Goal: Task Accomplishment & Management: Use online tool/utility

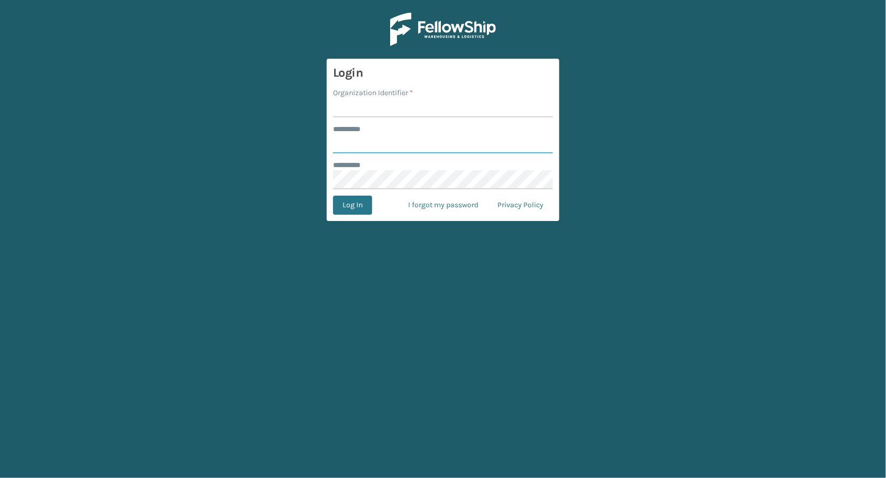
type input "*****"
click at [360, 114] on input "Organization Identifier *" at bounding box center [443, 107] width 220 height 19
type input "FELLOWSHIP - EAST"
click at [347, 201] on button "Log In" at bounding box center [352, 204] width 39 height 19
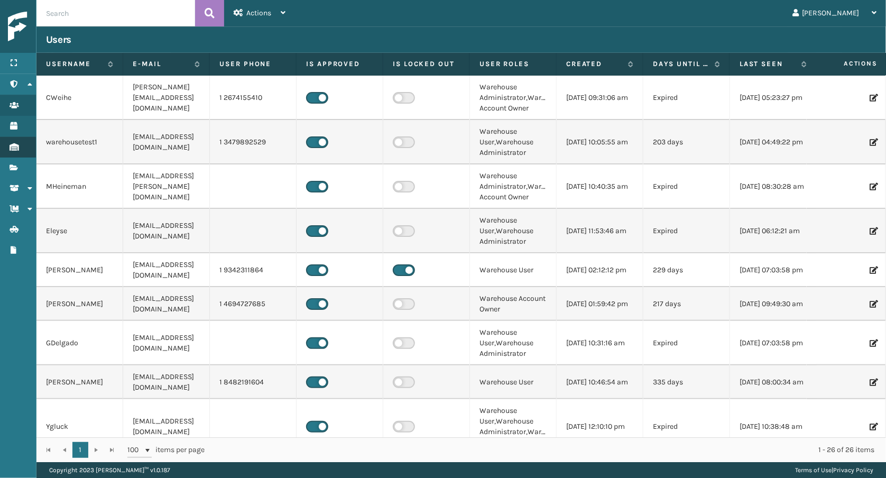
click at [16, 153] on link "Fulfillment Orders Inventory" at bounding box center [18, 147] width 36 height 21
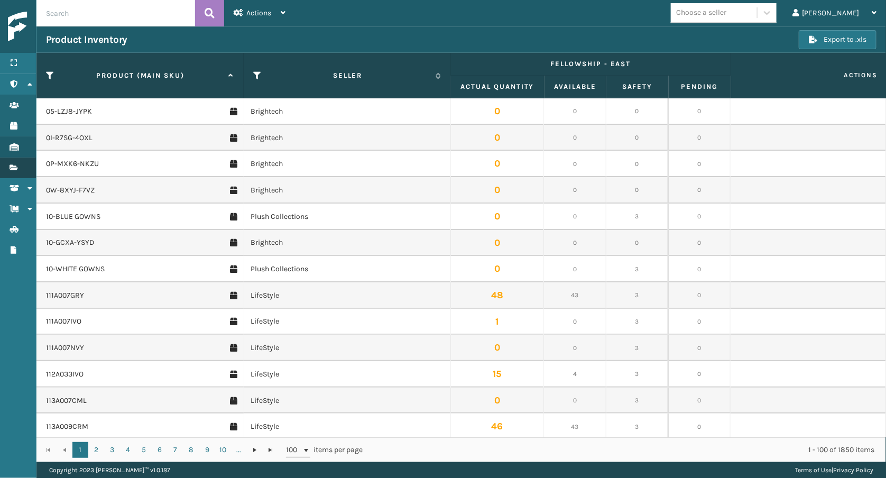
click at [26, 167] on link "Inventory Fulfillment Orders" at bounding box center [18, 167] width 36 height 21
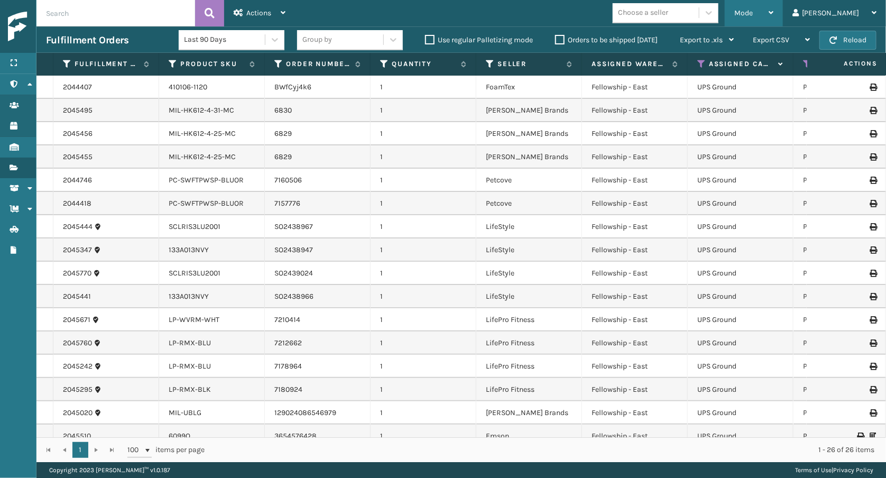
click at [773, 20] on div "Mode" at bounding box center [753, 13] width 39 height 26
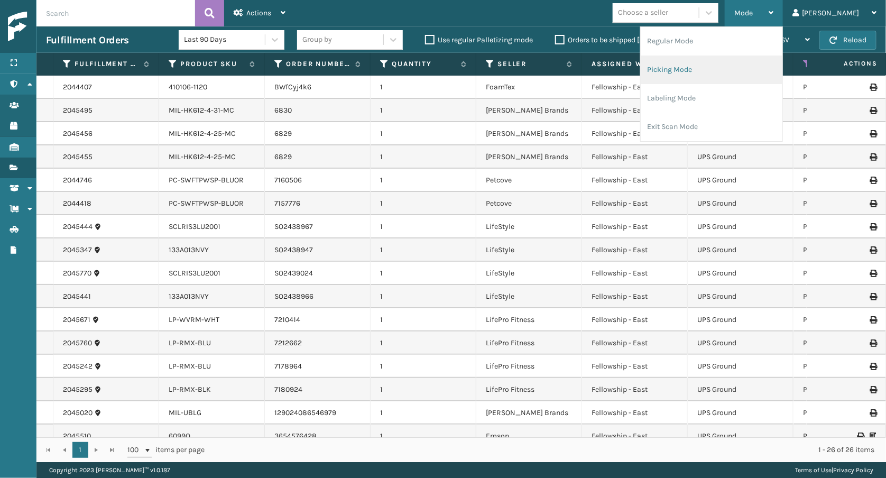
click at [747, 70] on li "Picking Mode" at bounding box center [711, 69] width 142 height 29
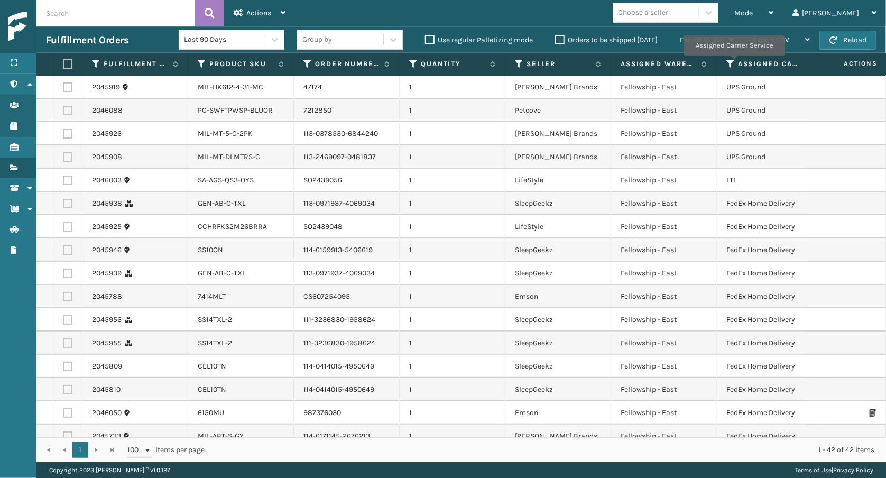
click at [733, 63] on icon at bounding box center [730, 64] width 8 height 10
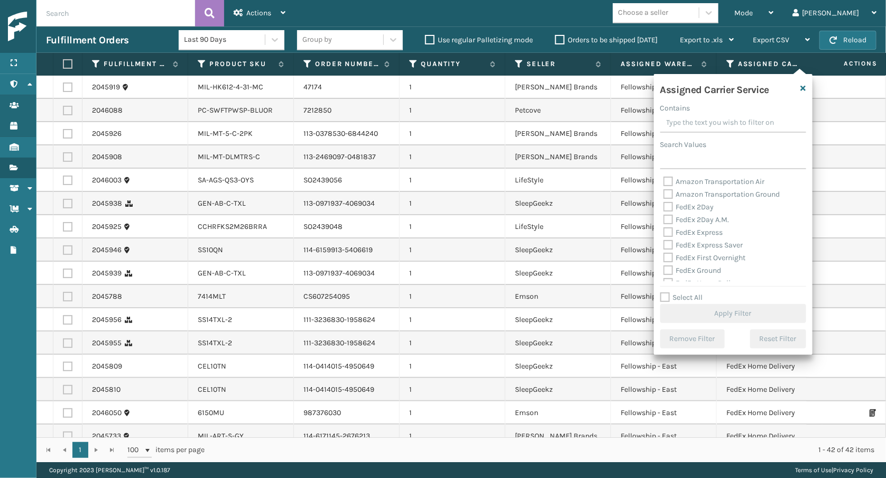
click at [682, 203] on label "FedEx 2Day" at bounding box center [688, 206] width 51 height 9
click at [664, 203] on input "FedEx 2Day" at bounding box center [663, 204] width 1 height 7
checkbox input "true"
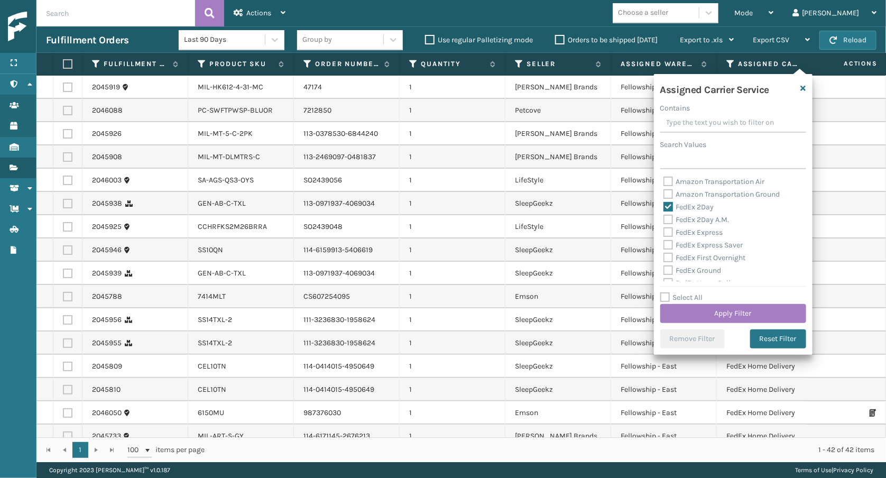
click at [685, 216] on label "FedEx 2Day A.M." at bounding box center [696, 219] width 66 height 9
click at [664, 216] on input "FedEx 2Day A.M." at bounding box center [663, 216] width 1 height 7
checkbox input "true"
click at [686, 229] on label "FedEx Express" at bounding box center [693, 232] width 60 height 9
click at [664, 229] on input "FedEx Express" at bounding box center [663, 229] width 1 height 7
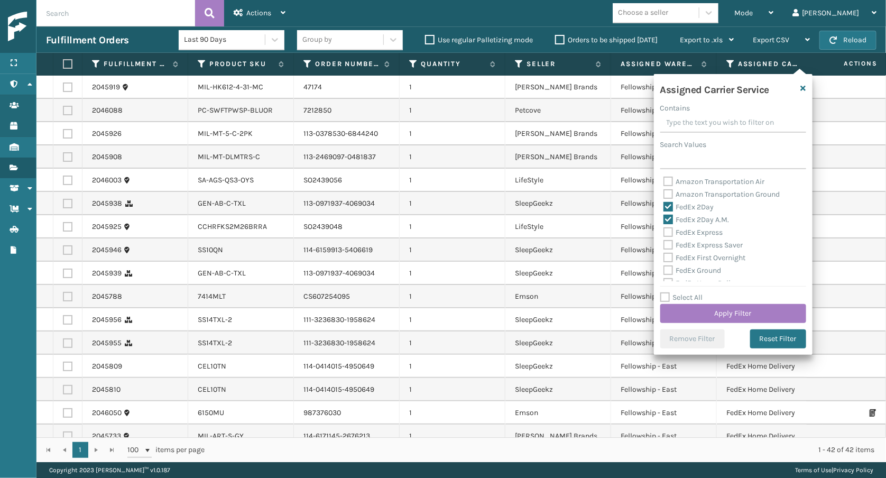
checkbox input "true"
click at [693, 251] on div "FedEx First Overnight" at bounding box center [732, 257] width 139 height 13
click at [693, 241] on label "FedEx Express Saver" at bounding box center [703, 244] width 80 height 9
click at [664, 241] on input "FedEx Express Saver" at bounding box center [663, 242] width 1 height 7
checkbox input "true"
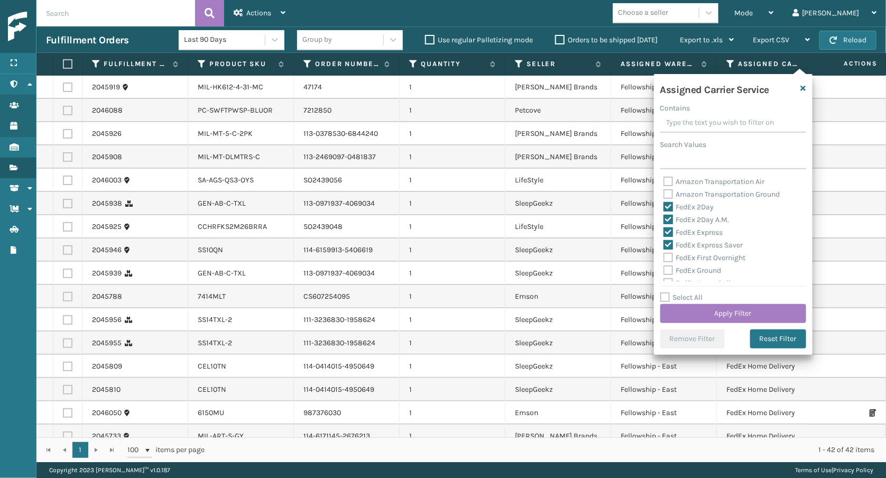
scroll to position [23, 0]
click at [695, 230] on label "FedEx First Overnight" at bounding box center [704, 234] width 82 height 9
click at [664, 229] on input "FedEx First Overnight" at bounding box center [663, 232] width 1 height 7
checkbox input "true"
click at [695, 243] on label "FedEx Ground" at bounding box center [692, 247] width 58 height 9
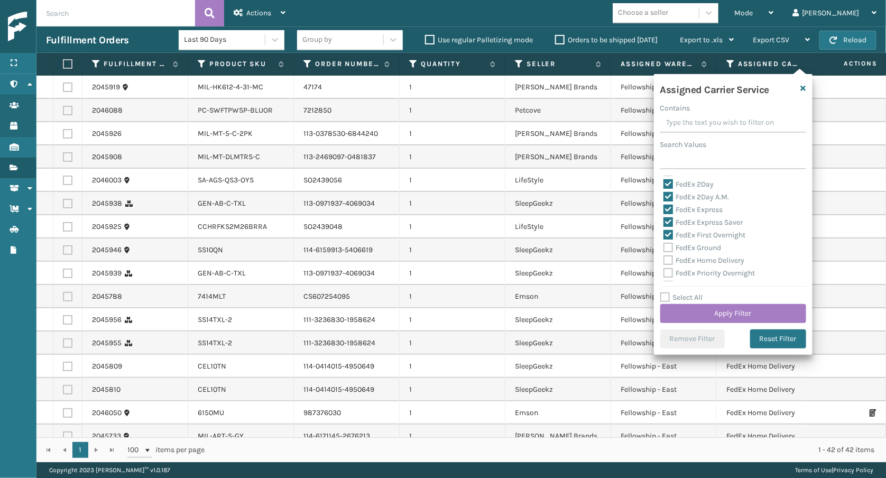
click at [664, 241] on input "FedEx Ground" at bounding box center [663, 244] width 1 height 7
checkbox input "true"
click at [699, 257] on label "FedEx Home Delivery" at bounding box center [703, 260] width 81 height 9
click at [664, 257] on input "FedEx Home Delivery" at bounding box center [663, 257] width 1 height 7
checkbox input "true"
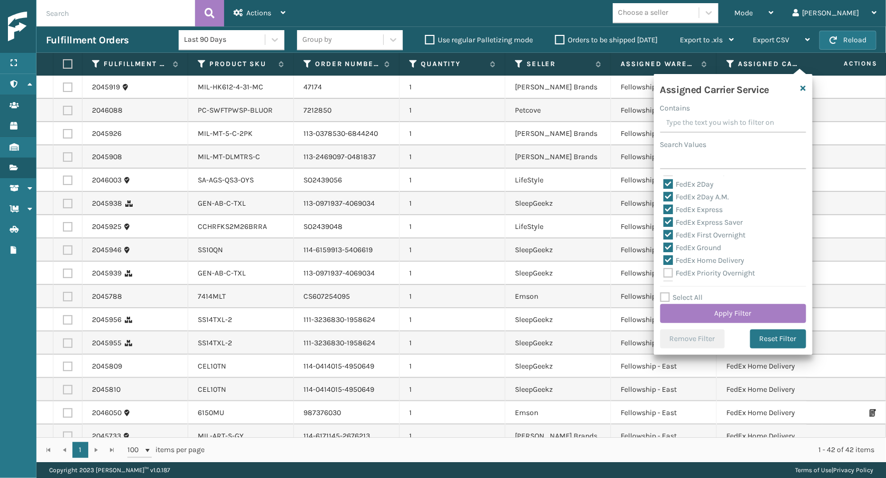
scroll to position [52, 0]
click at [702, 239] on label "FedEx Priority Overnight" at bounding box center [709, 243] width 92 height 9
click at [664, 238] on input "FedEx Priority Overnight" at bounding box center [663, 241] width 1 height 7
checkbox input "true"
click at [699, 252] on label "FedEx SmartPost" at bounding box center [697, 256] width 69 height 9
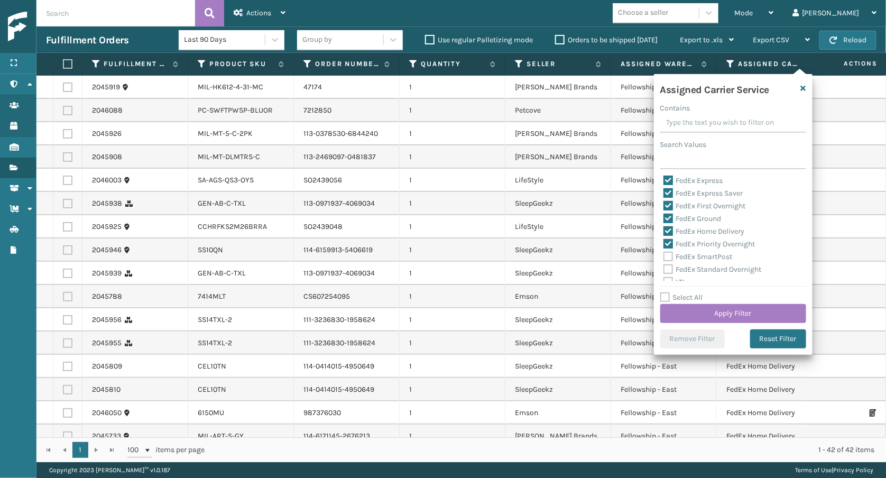
click at [664, 250] on input "FedEx SmartPost" at bounding box center [663, 253] width 1 height 7
checkbox input "true"
click at [700, 265] on label "FedEx Standard Overnight" at bounding box center [712, 269] width 98 height 9
click at [664, 265] on input "FedEx Standard Overnight" at bounding box center [663, 266] width 1 height 7
checkbox input "true"
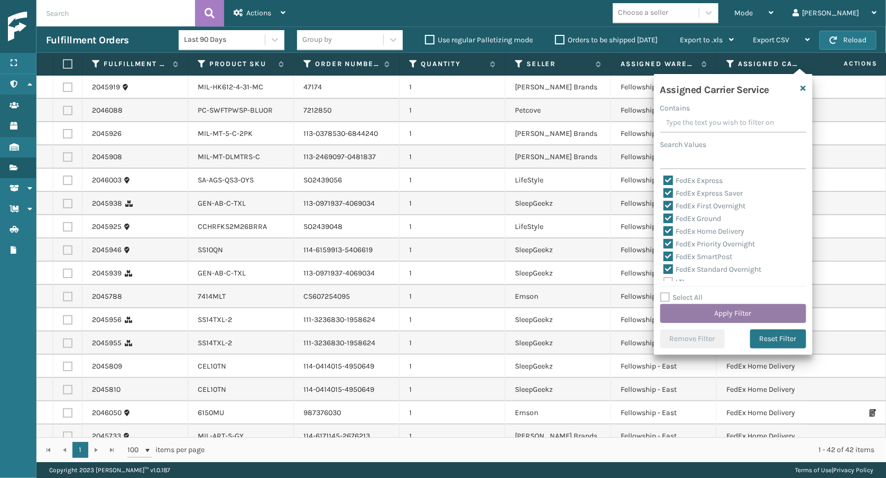
click at [724, 304] on button "Apply Filter" at bounding box center [733, 313] width 146 height 19
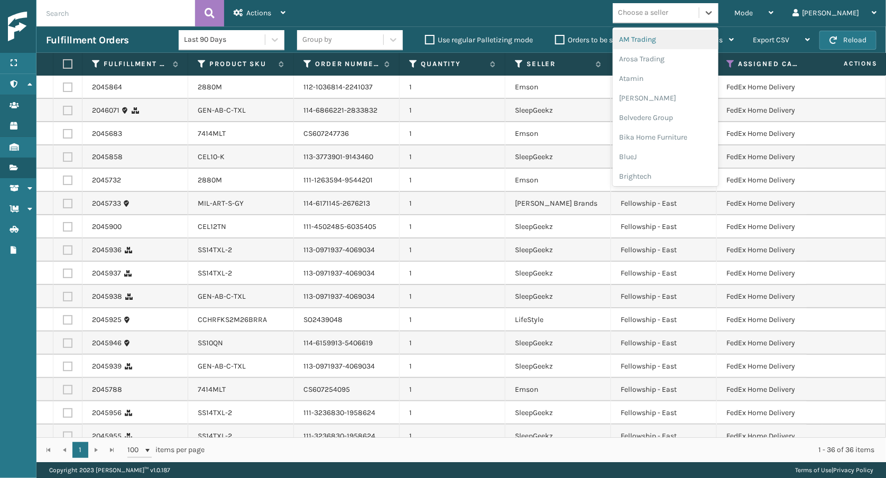
click at [668, 16] on div "Choose a seller" at bounding box center [643, 12] width 50 height 11
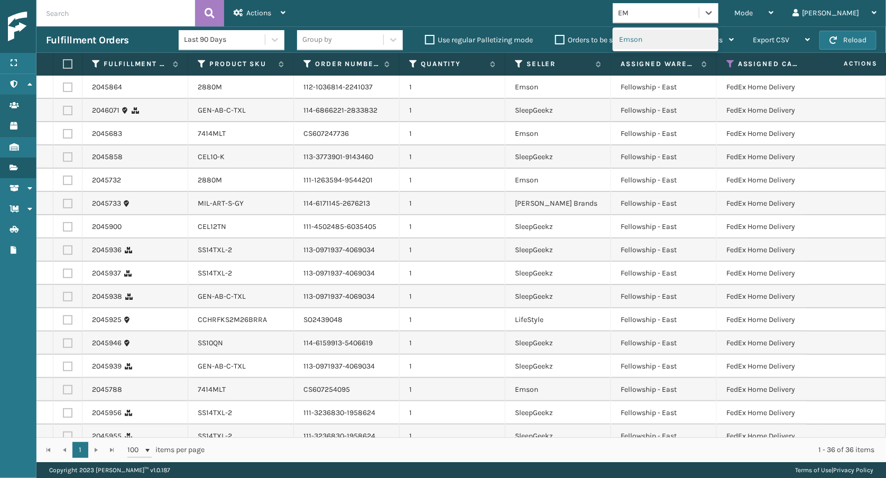
type input "EMS"
click at [678, 41] on div "Emson" at bounding box center [665, 40] width 106 height 20
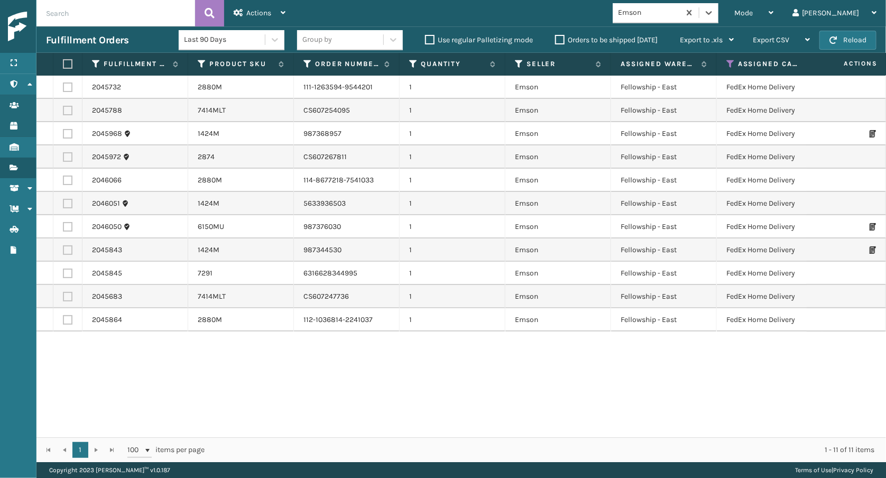
click at [67, 64] on label at bounding box center [66, 64] width 6 height 10
click at [63, 64] on input "checkbox" at bounding box center [63, 64] width 1 height 7
checkbox input "true"
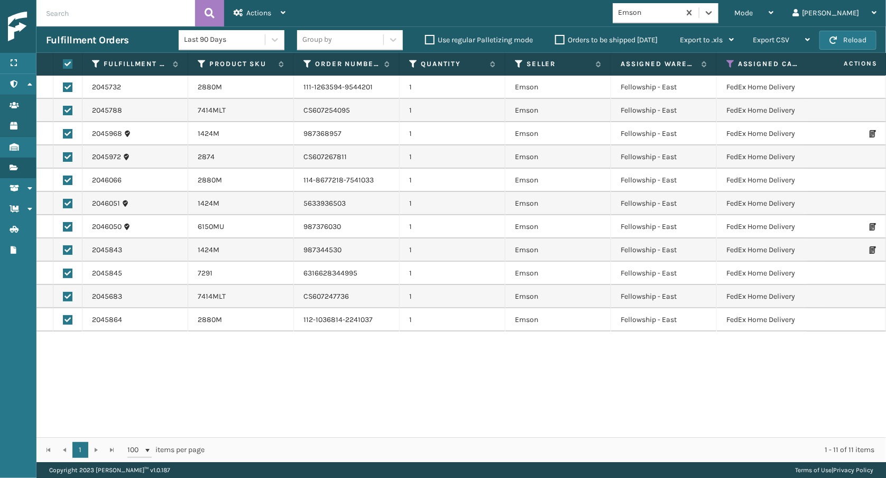
checkbox input "true"
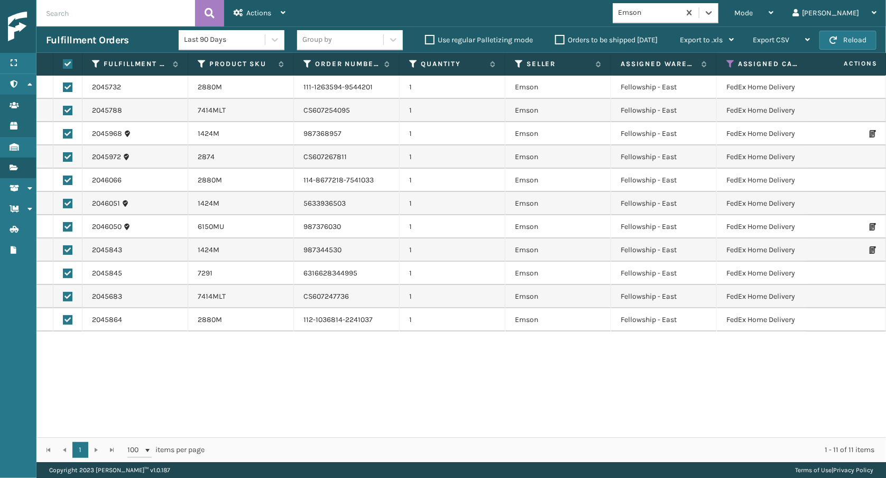
checkbox input "true"
click at [266, 23] on div "Actions" at bounding box center [260, 13] width 52 height 26
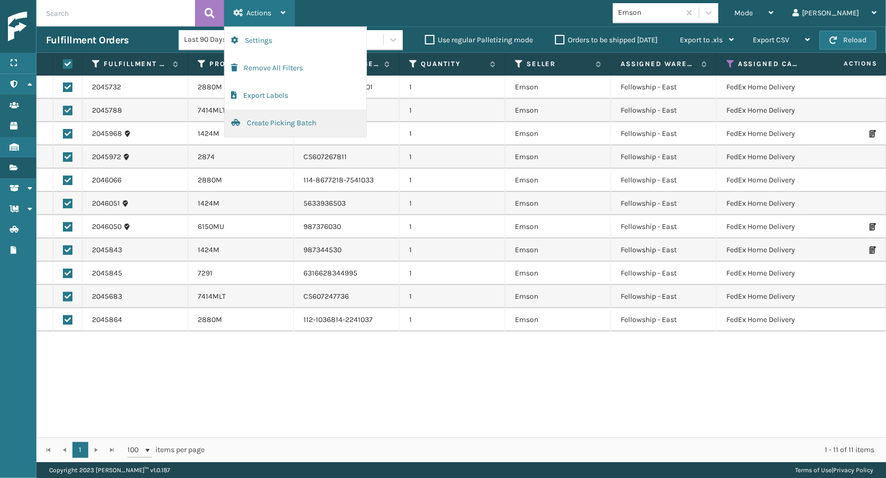
click at [257, 116] on button "Create Picking Batch" at bounding box center [296, 122] width 142 height 27
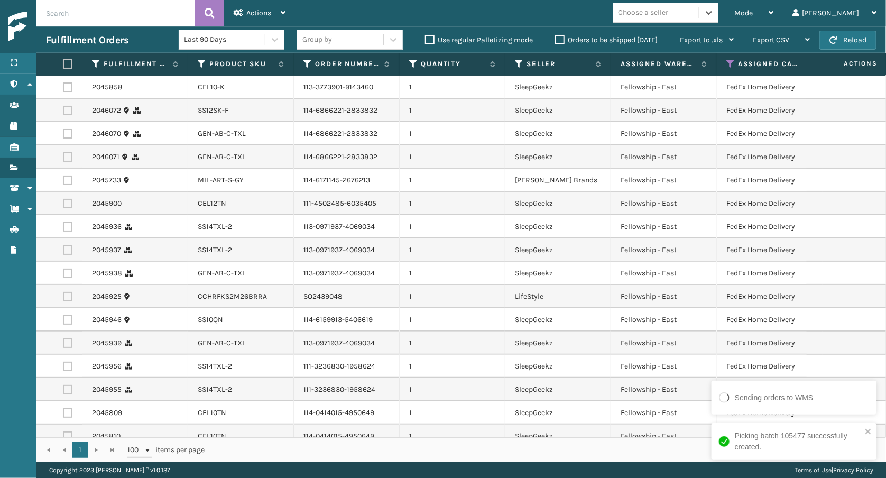
click at [668, 14] on div "Choose a seller" at bounding box center [643, 12] width 50 height 11
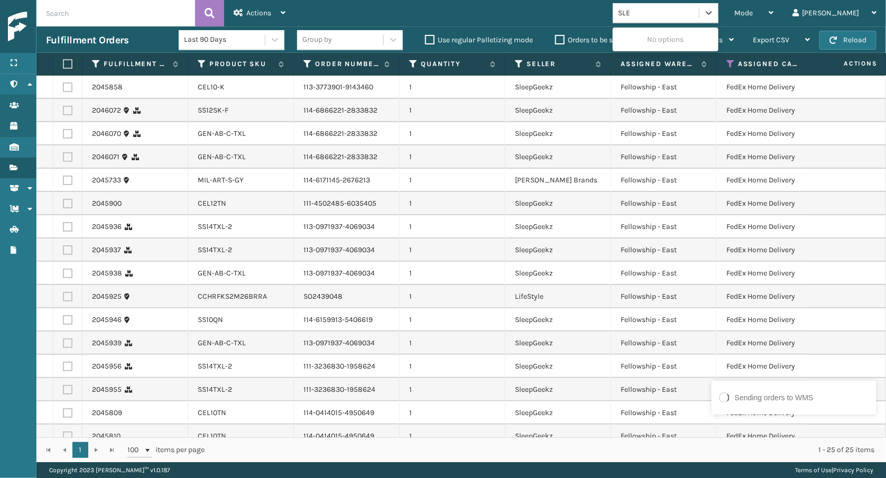
type input "SLEE"
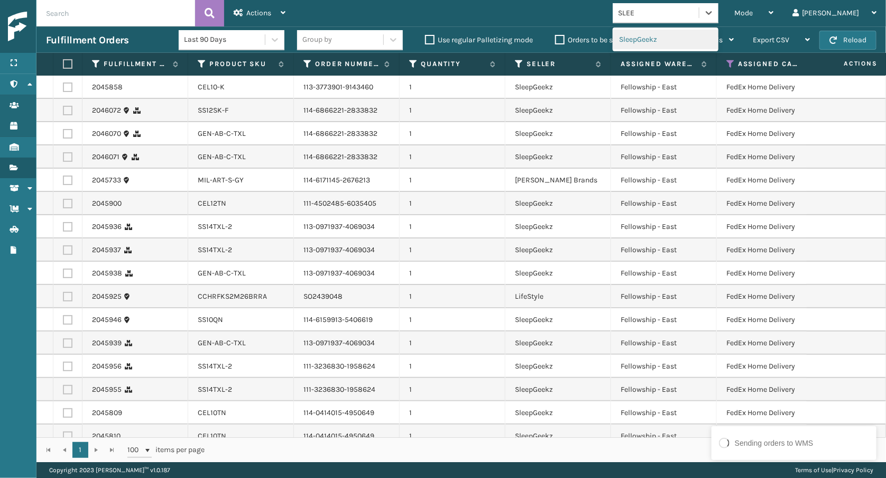
click at [700, 43] on div "SleepGeekz" at bounding box center [665, 40] width 106 height 20
